Goal: Information Seeking & Learning: Learn about a topic

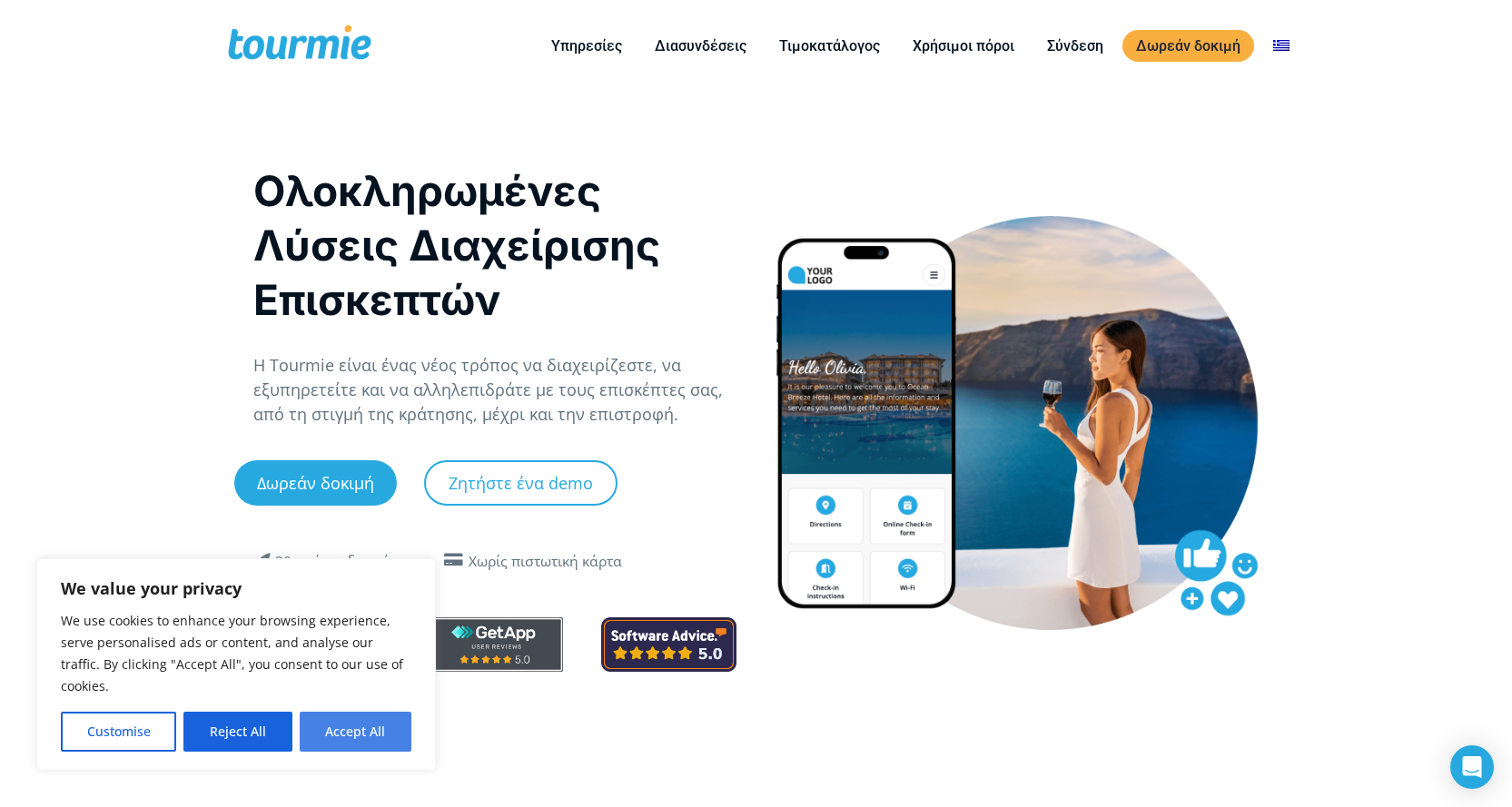
click at [355, 730] on button "Accept All" at bounding box center [356, 731] width 112 height 40
checkbox input "true"
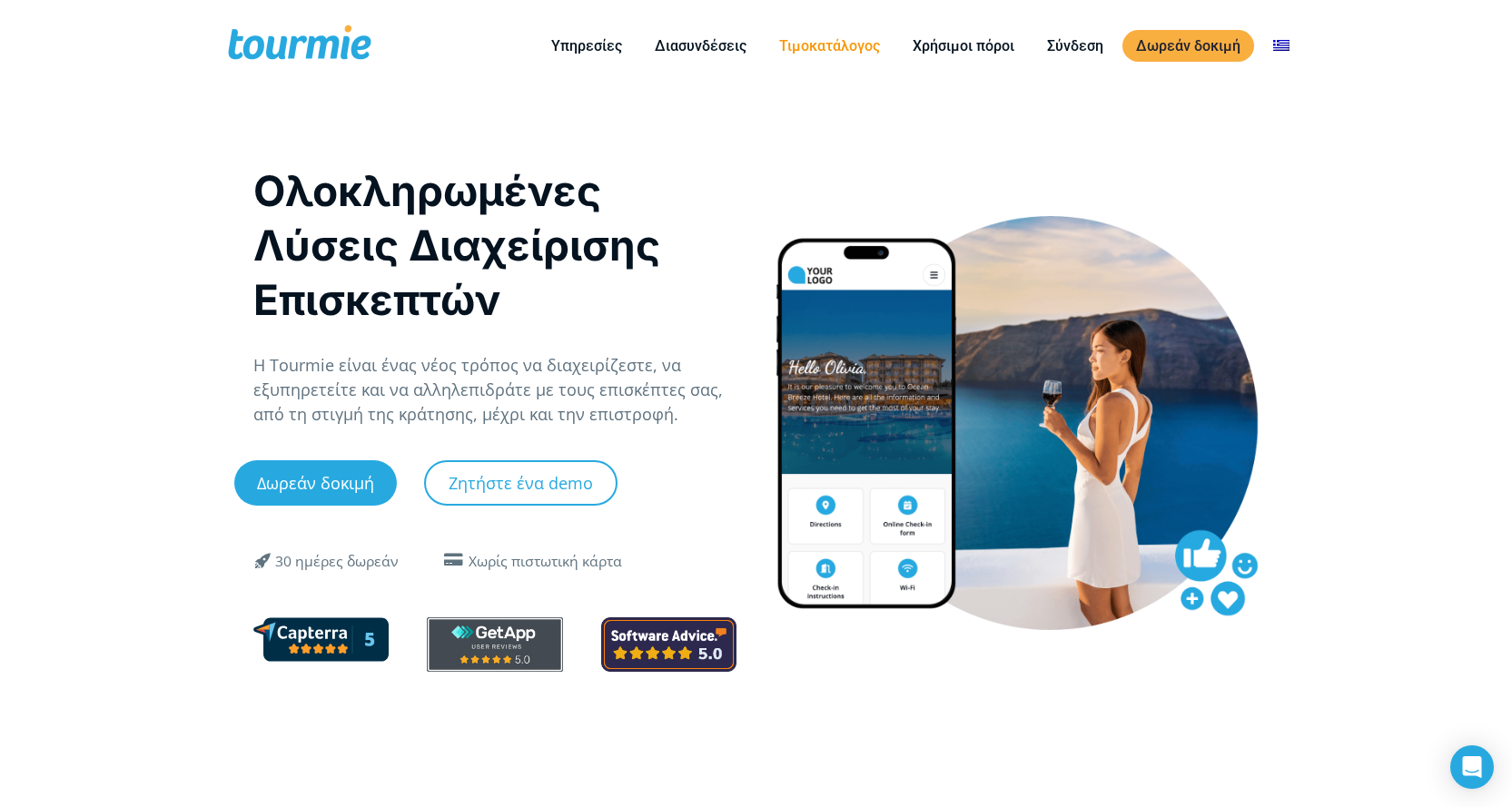
click at [844, 47] on link "Τιμοκατάλογος" at bounding box center [829, 46] width 128 height 22
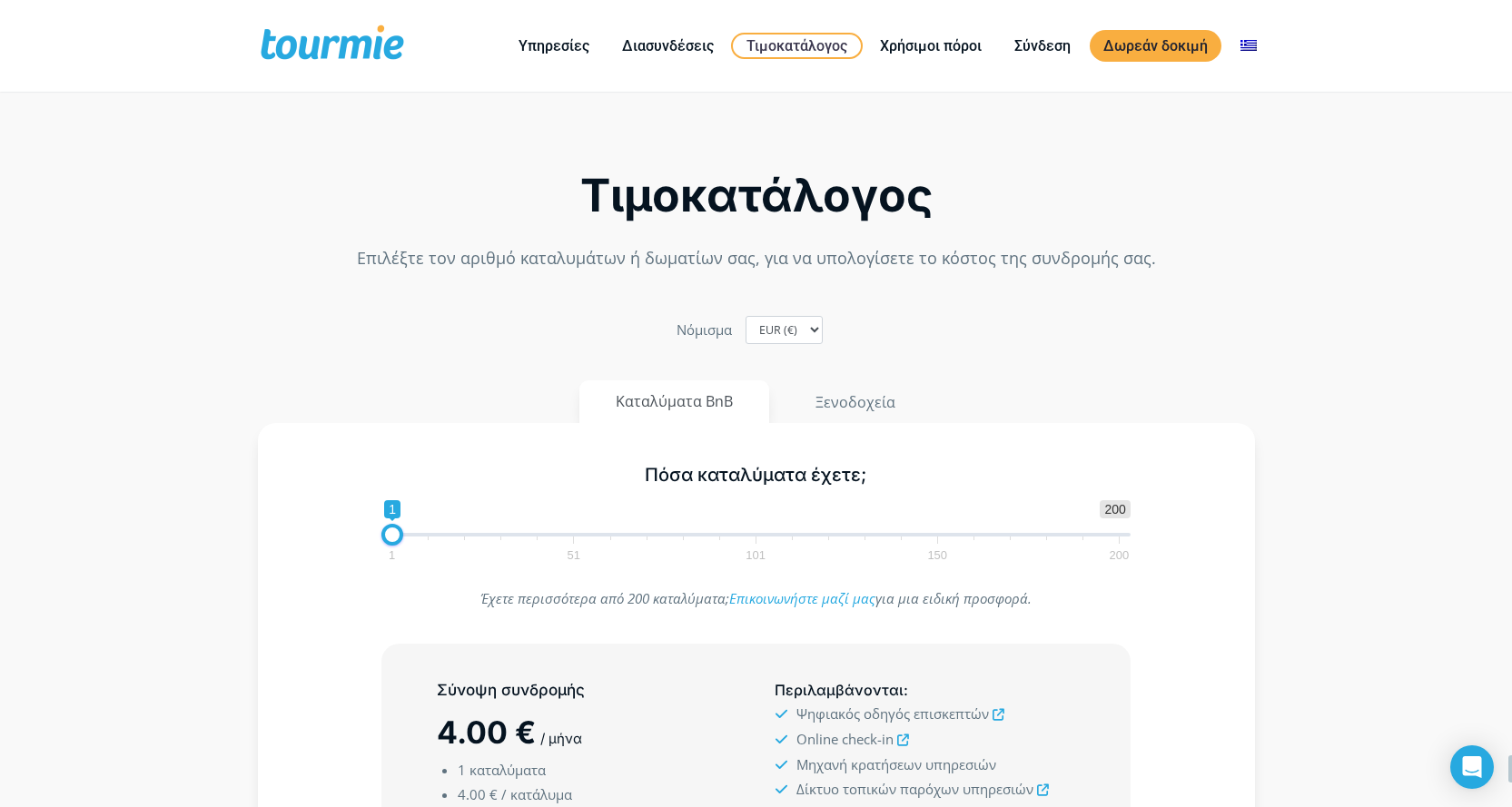
drag, startPoint x: 525, startPoint y: 361, endPoint x: 571, endPoint y: 202, distance: 165.5
click at [791, 35] on link "Τιμοκατάλογος" at bounding box center [796, 46] width 132 height 26
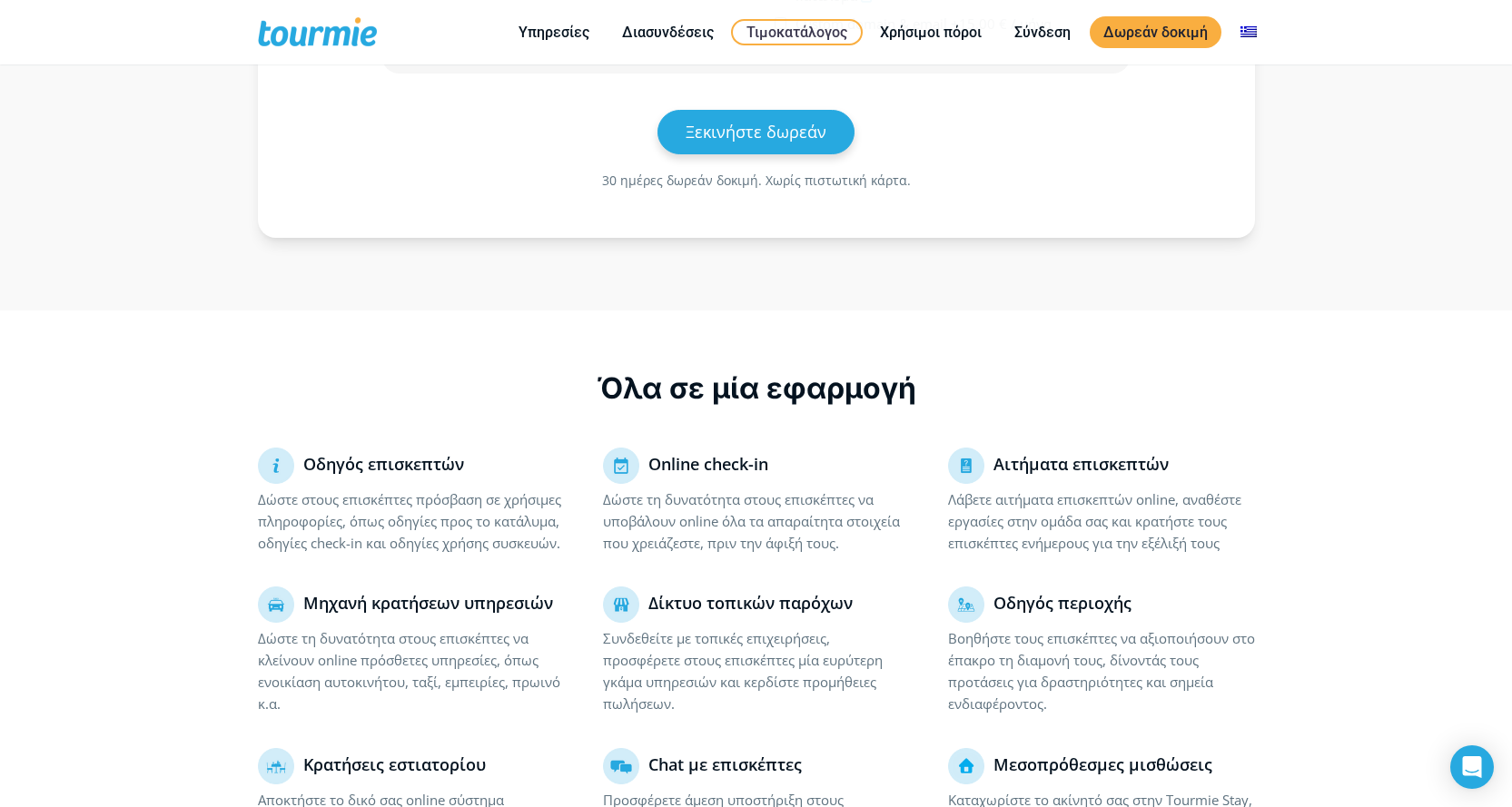
scroll to position [833, 0]
